Goal: Information Seeking & Learning: Find specific fact

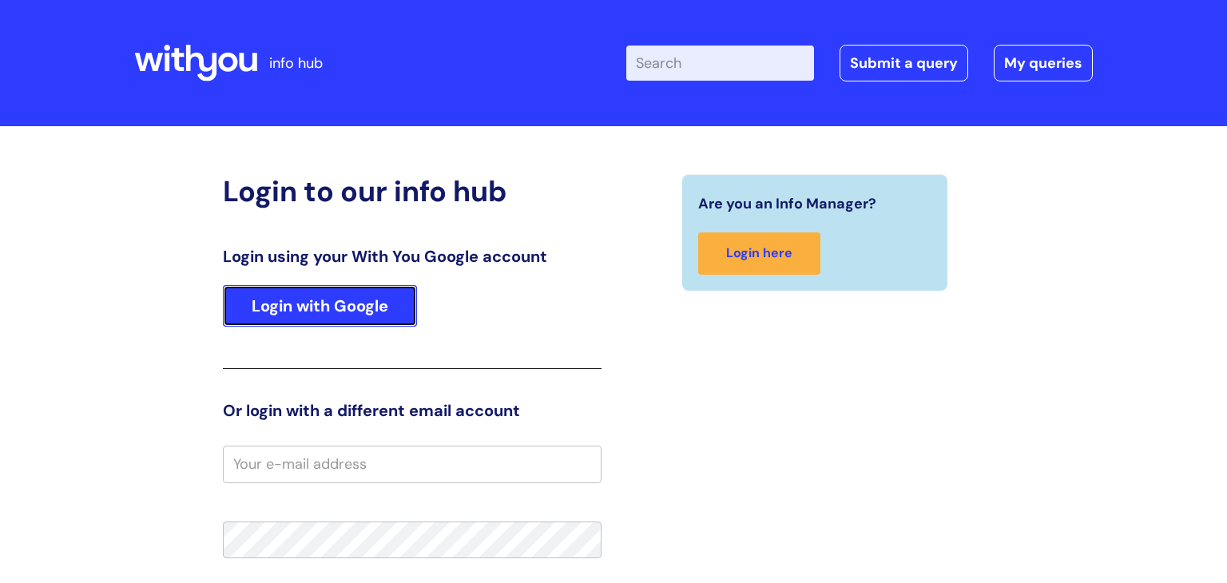
click at [355, 317] on link "Login with Google" at bounding box center [320, 306] width 194 height 42
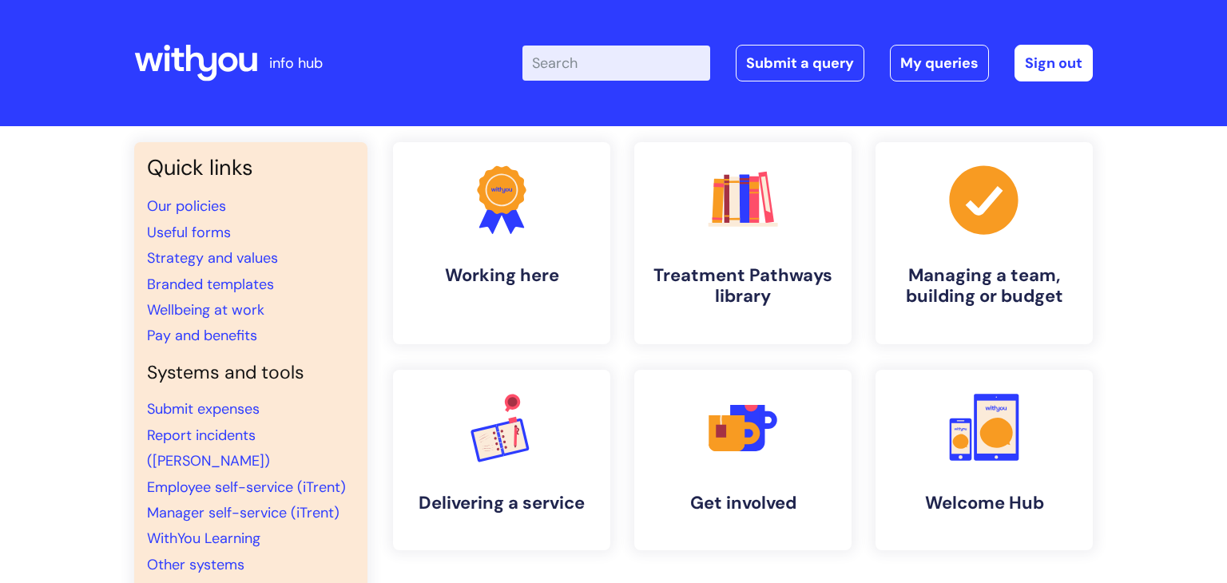
click at [585, 58] on input "Enter your search term here..." at bounding box center [616, 63] width 188 height 35
type input "i trent"
click button "Search" at bounding box center [0, 0] width 0 height 0
